Goal: Find specific page/section: Find specific page/section

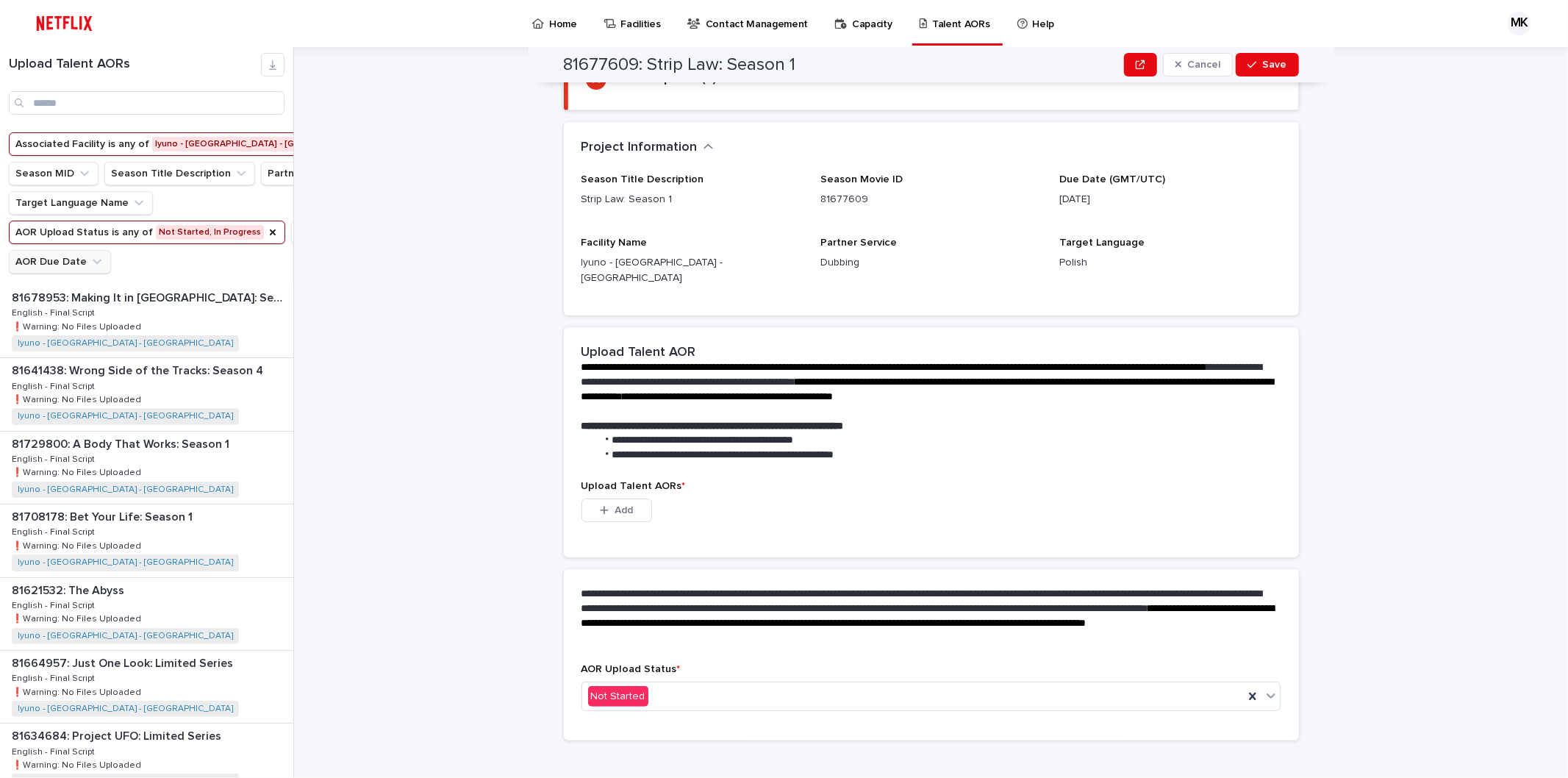
click at [111, 274] on button "AOR Due Date" at bounding box center [60, 262] width 102 height 24
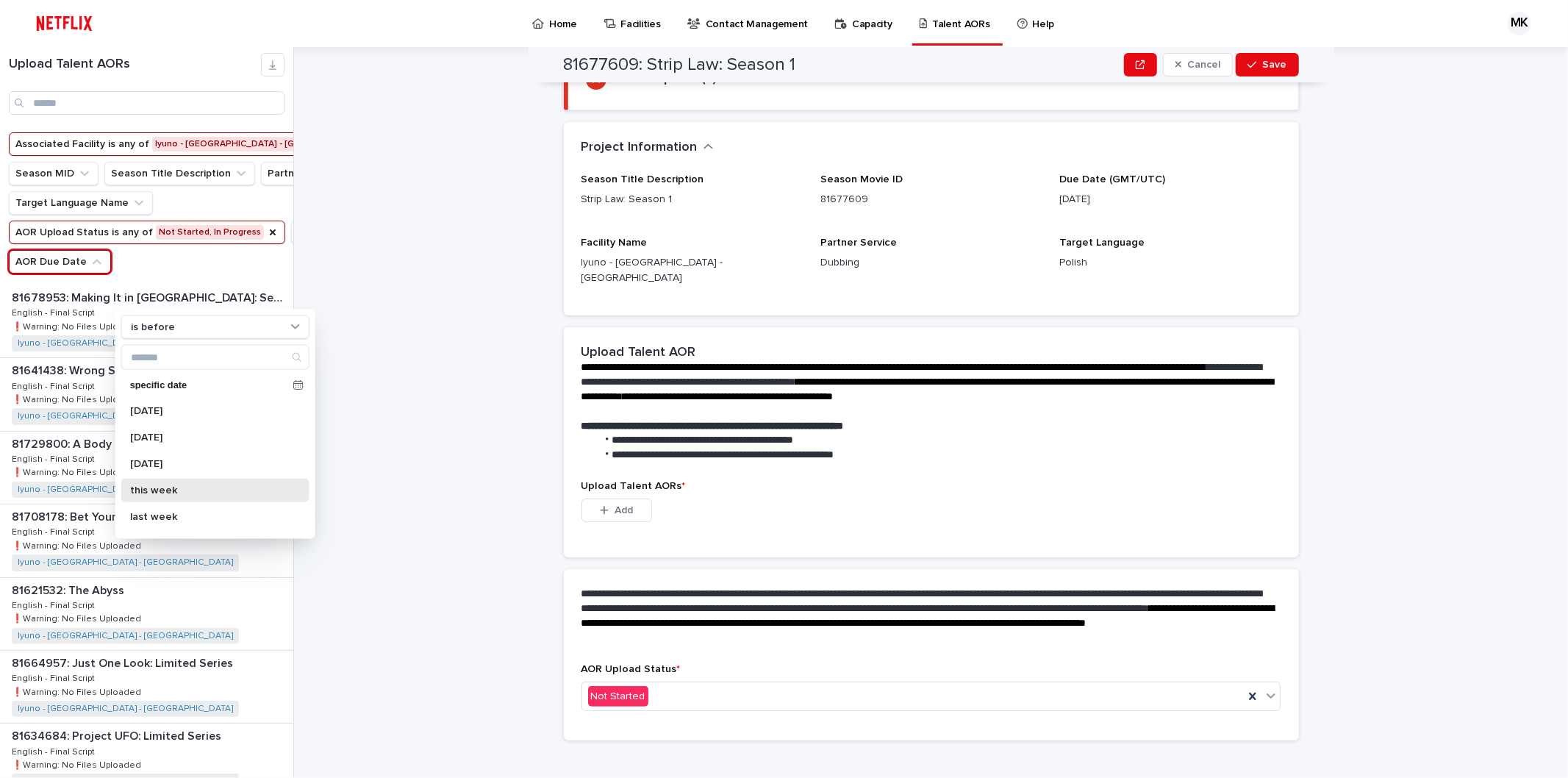
click at [166, 490] on p "this week" at bounding box center [208, 491] width 156 height 11
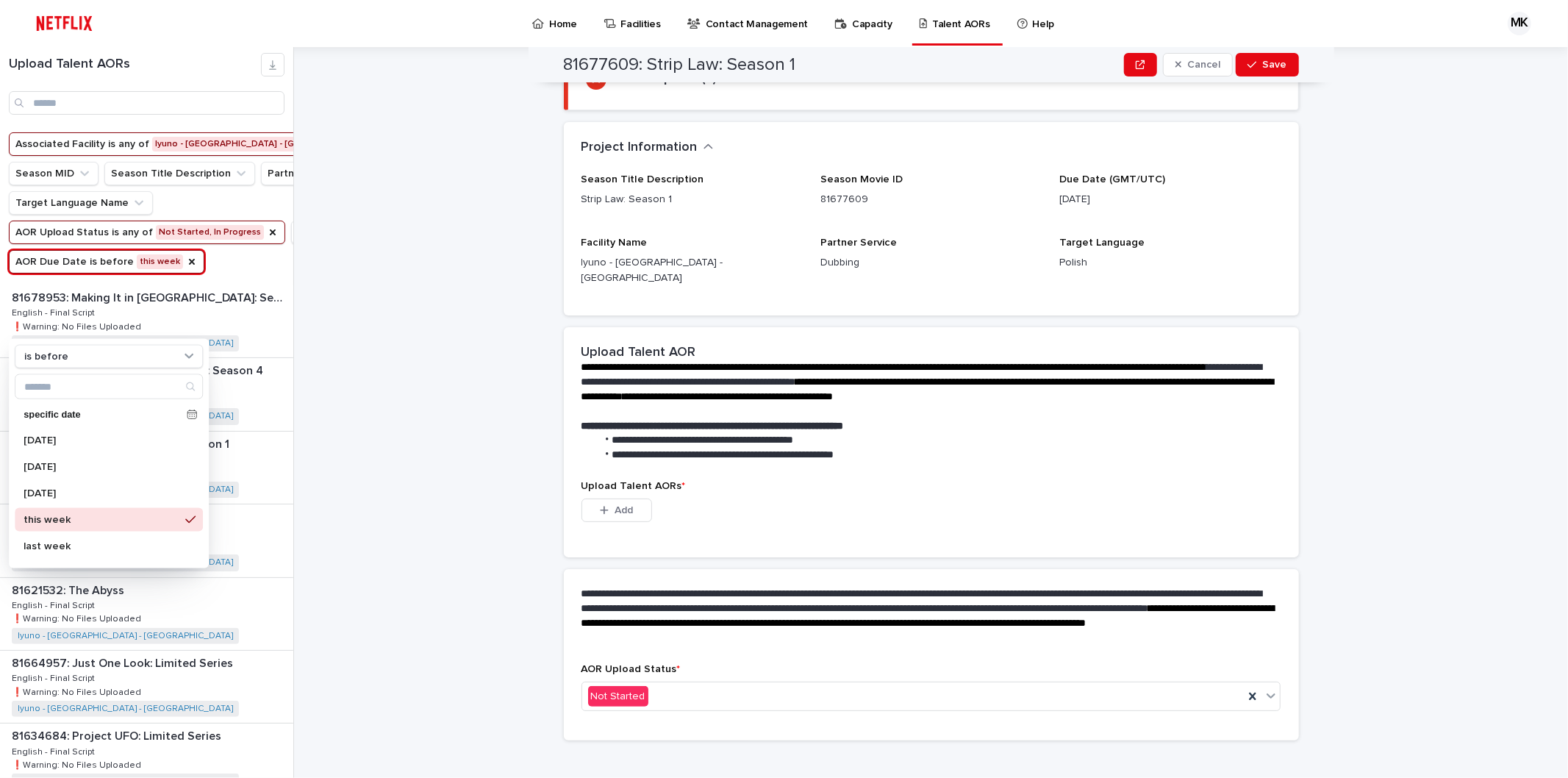
click at [415, 464] on div "**********" at bounding box center [940, 413] width 1256 height 731
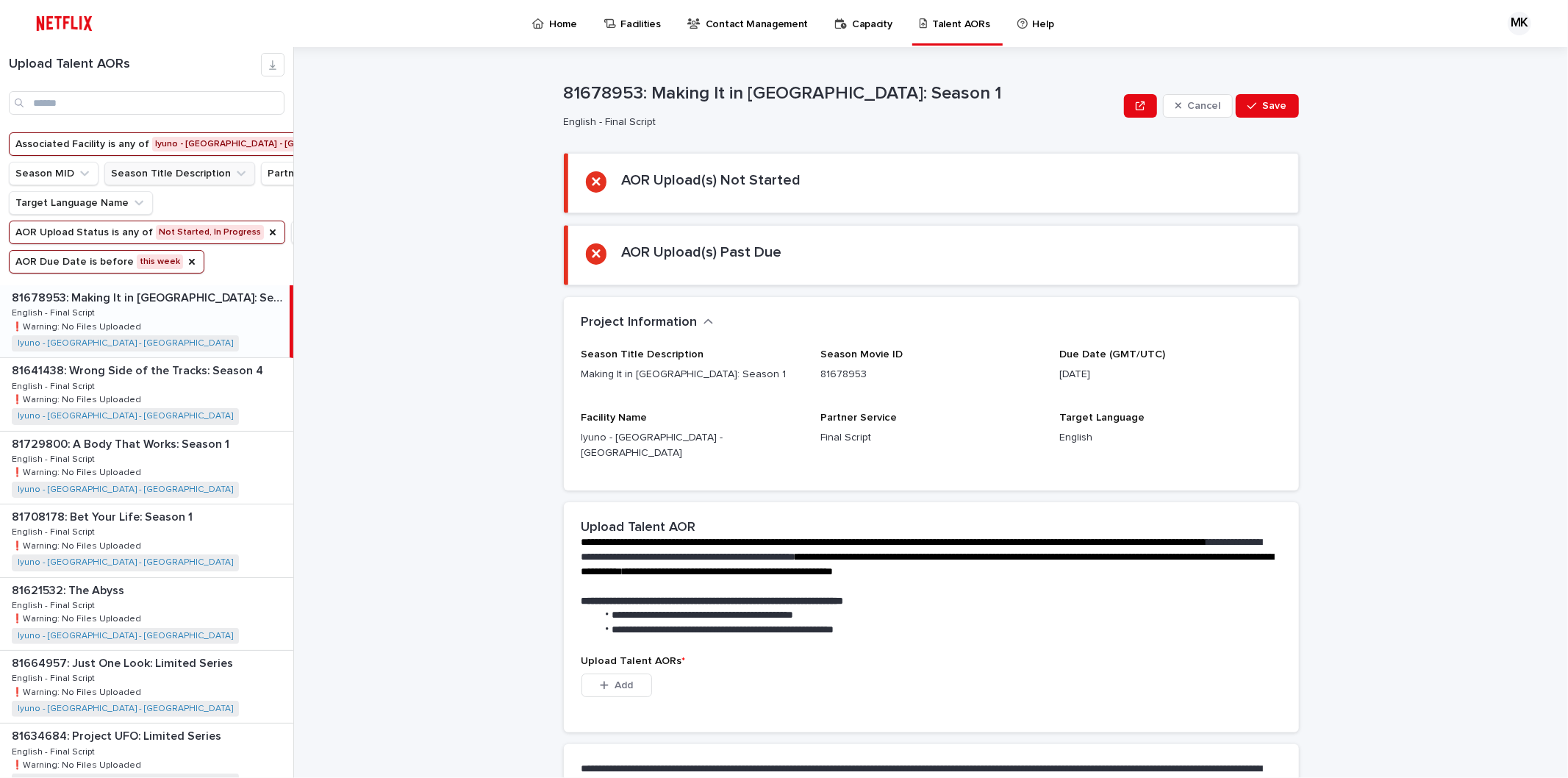
click at [160, 175] on button "Season Title Description" at bounding box center [180, 173] width 151 height 24
click at [145, 239] on input at bounding box center [201, 240] width 187 height 24
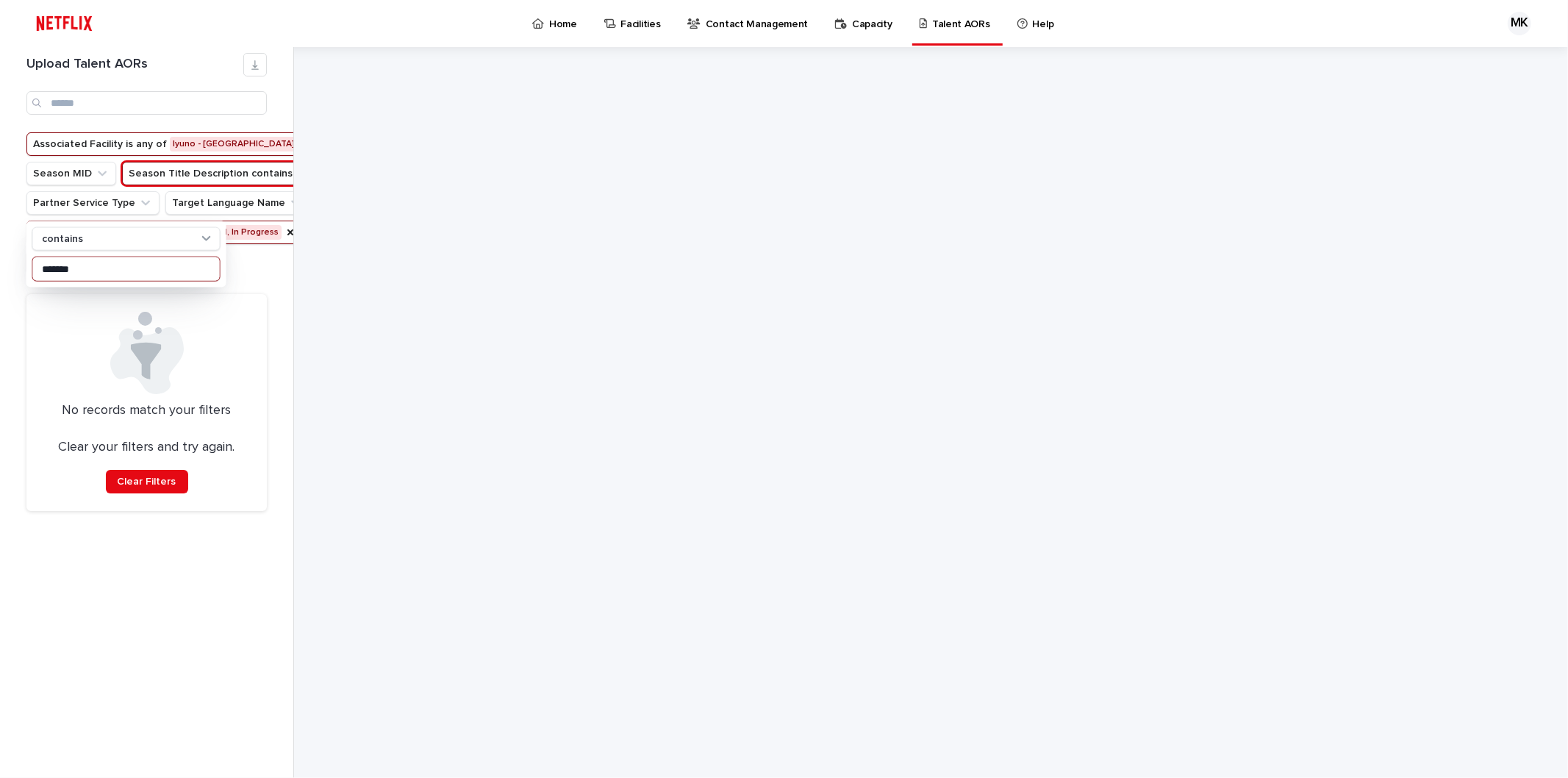
type input "*******"
click at [252, 285] on div "Associated Facility is any of Iyuno - [GEOGRAPHIC_DATA] - [GEOGRAPHIC_DATA] Sea…" at bounding box center [146, 209] width 258 height 153
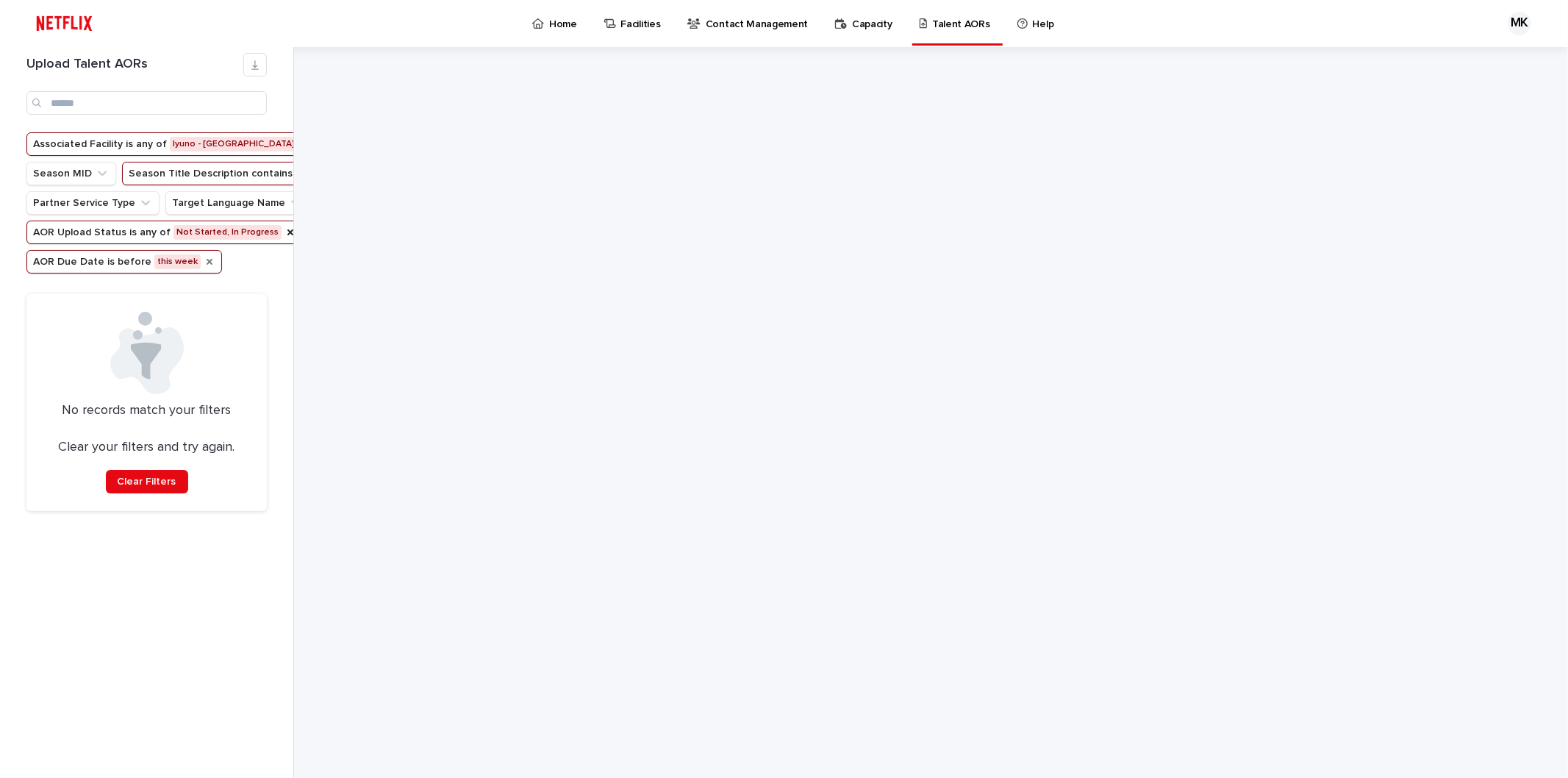
click at [204, 268] on icon "AOR Due Date" at bounding box center [209, 262] width 11 height 11
click at [309, 244] on button "AOR Past Due?" at bounding box center [361, 232] width 104 height 24
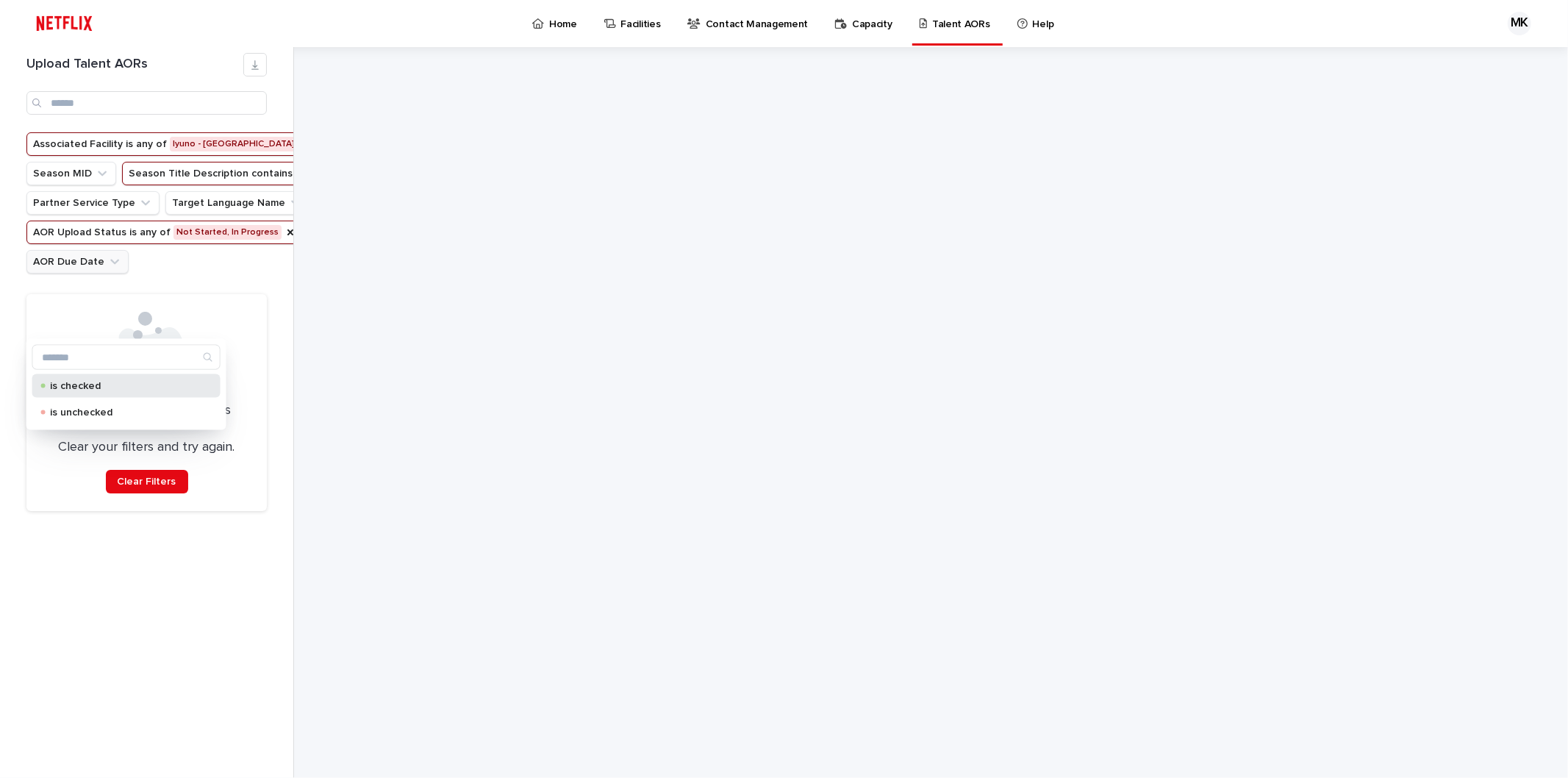
click at [81, 384] on p "is checked" at bounding box center [123, 387] width 147 height 11
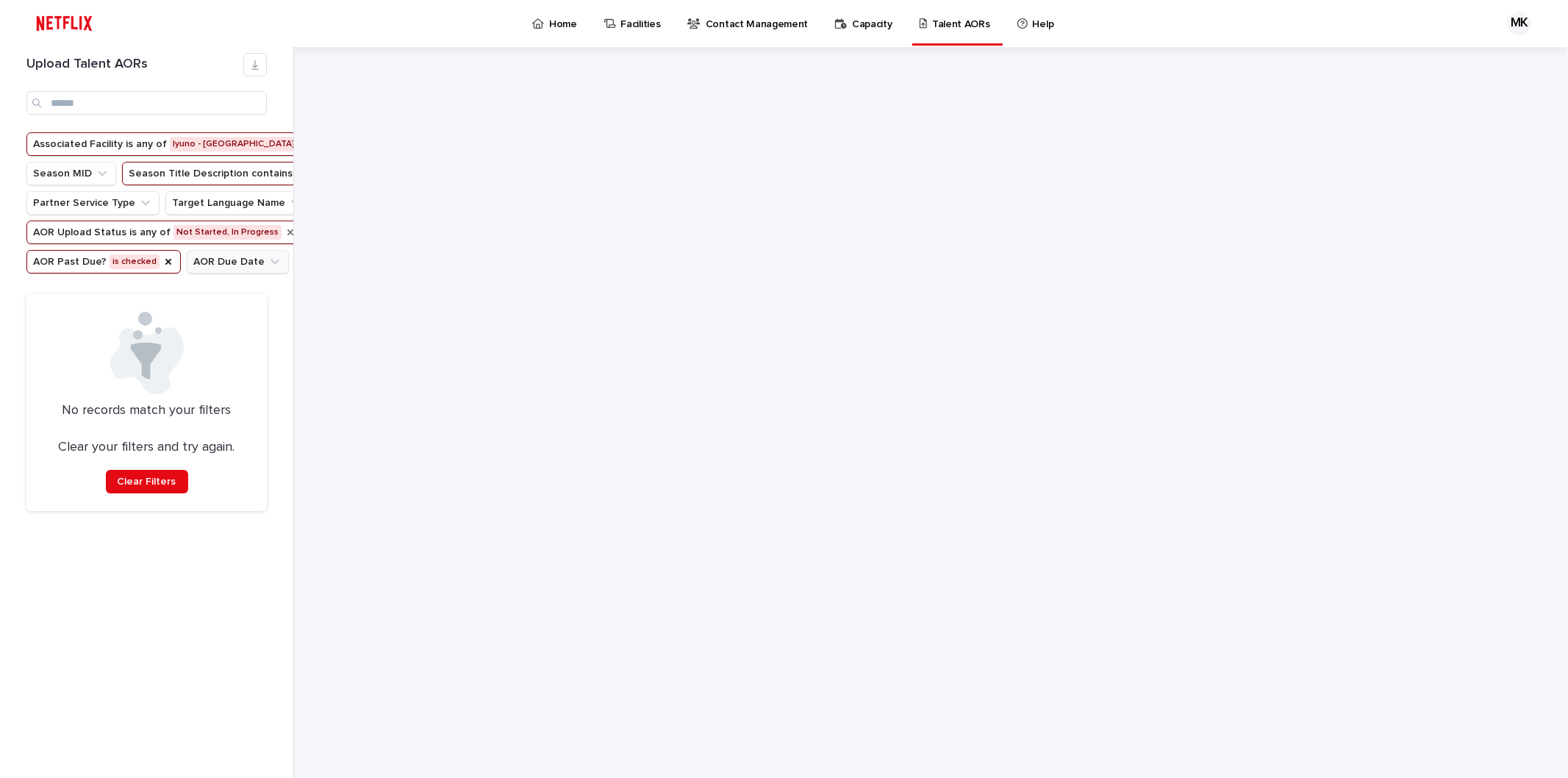
click at [287, 236] on icon "AOR Upload Status" at bounding box center [290, 233] width 6 height 6
click at [338, 179] on icon "Season Title Description" at bounding box center [343, 173] width 11 height 11
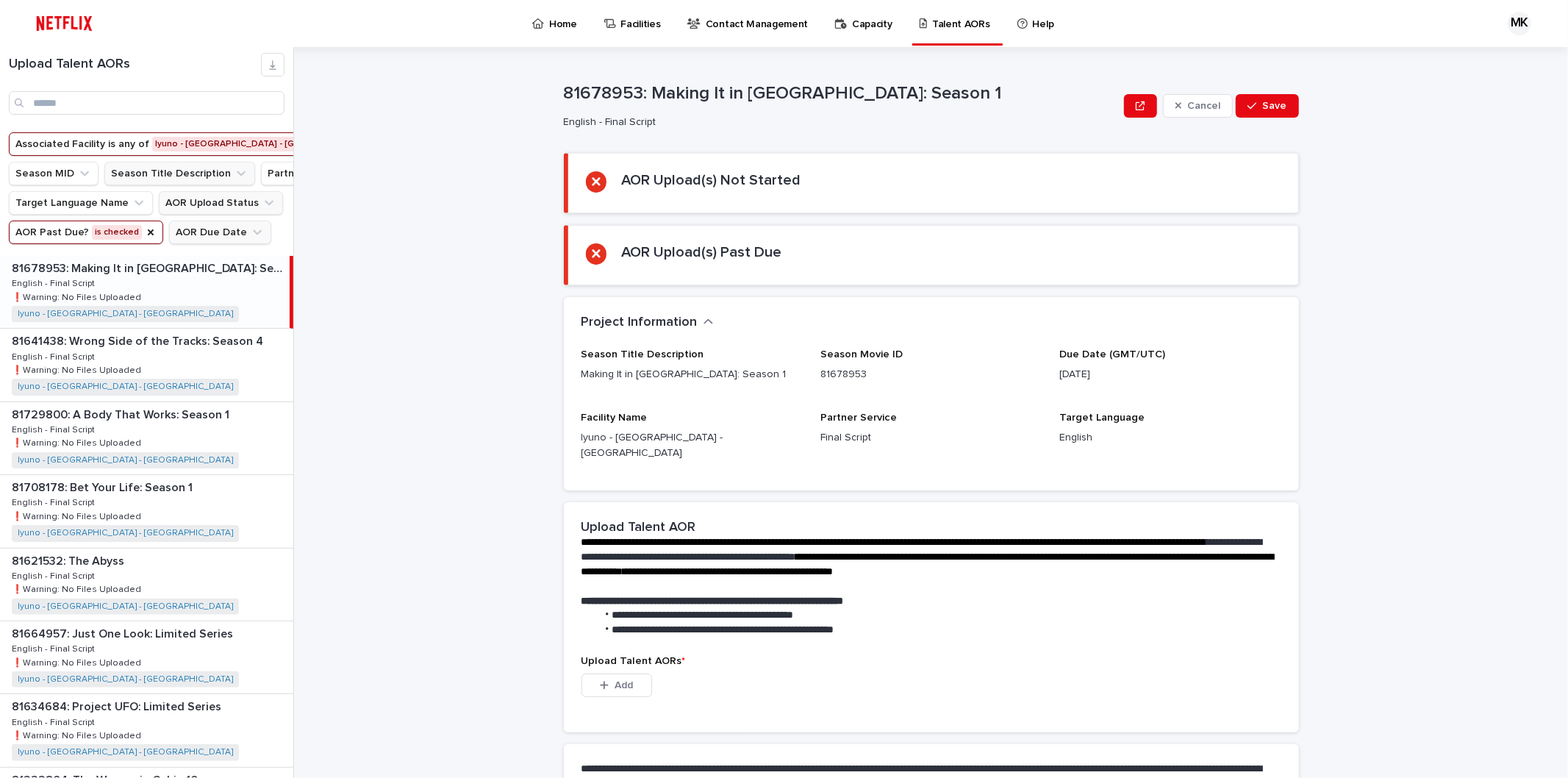
click at [222, 217] on ul "Associated Facility is any of Iyuno - [GEOGRAPHIC_DATA] - [GEOGRAPHIC_DATA] Sea…" at bounding box center [205, 188] width 398 height 117
